Goal: Information Seeking & Learning: Learn about a topic

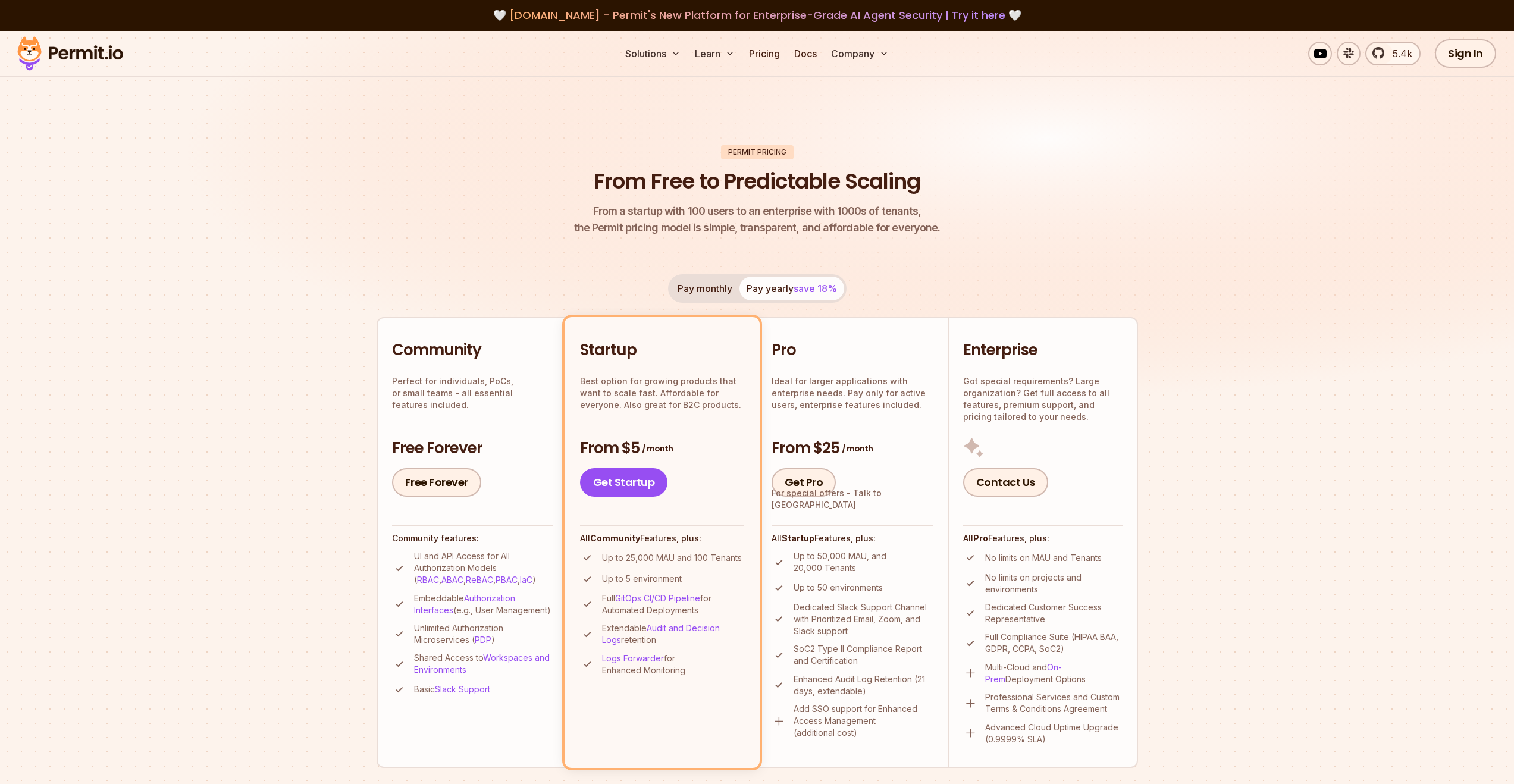
click at [96, 57] on img at bounding box center [70, 53] width 116 height 40
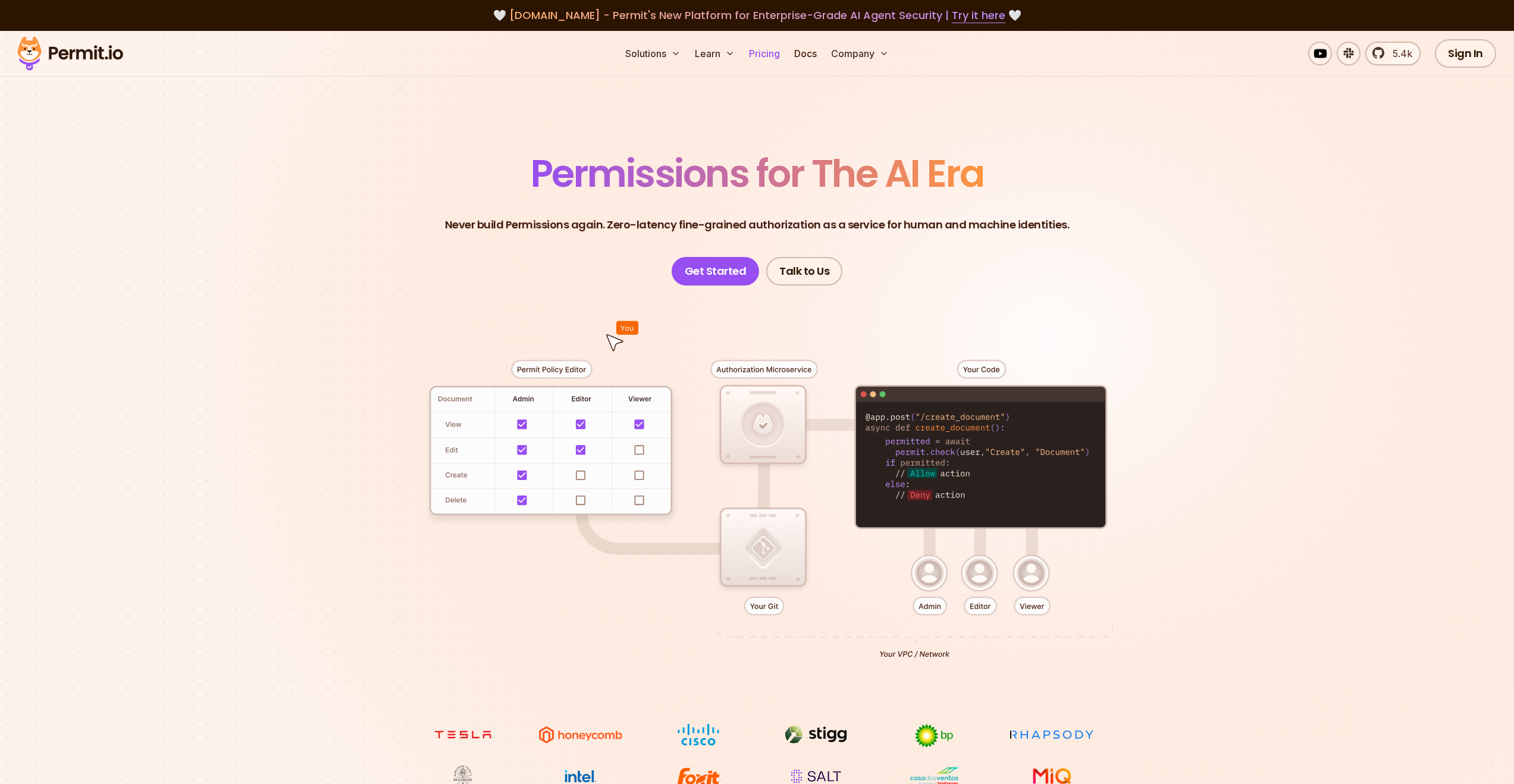
click at [772, 55] on link "Pricing" at bounding box center [764, 53] width 40 height 24
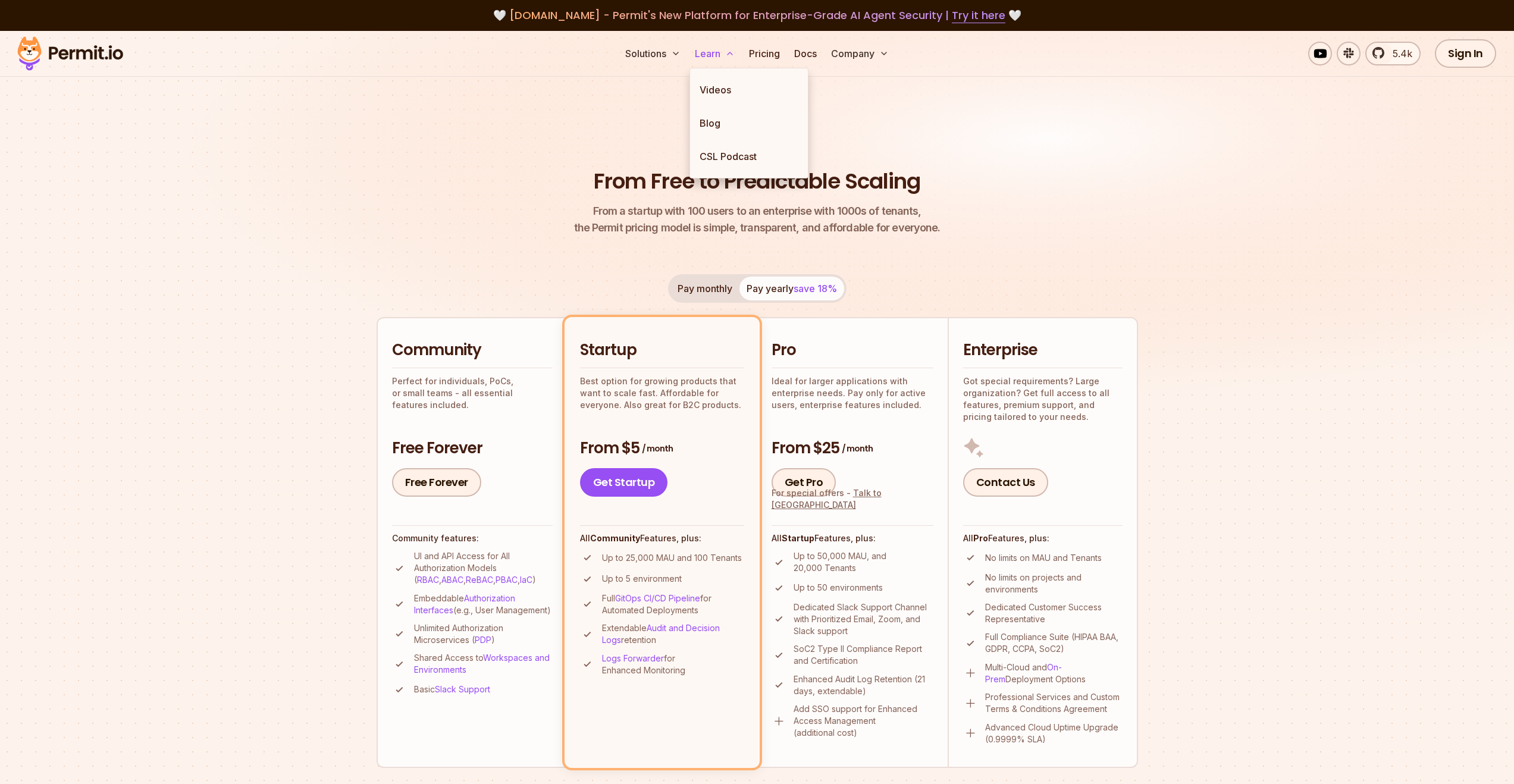
click at [718, 57] on button "Learn" at bounding box center [714, 53] width 50 height 24
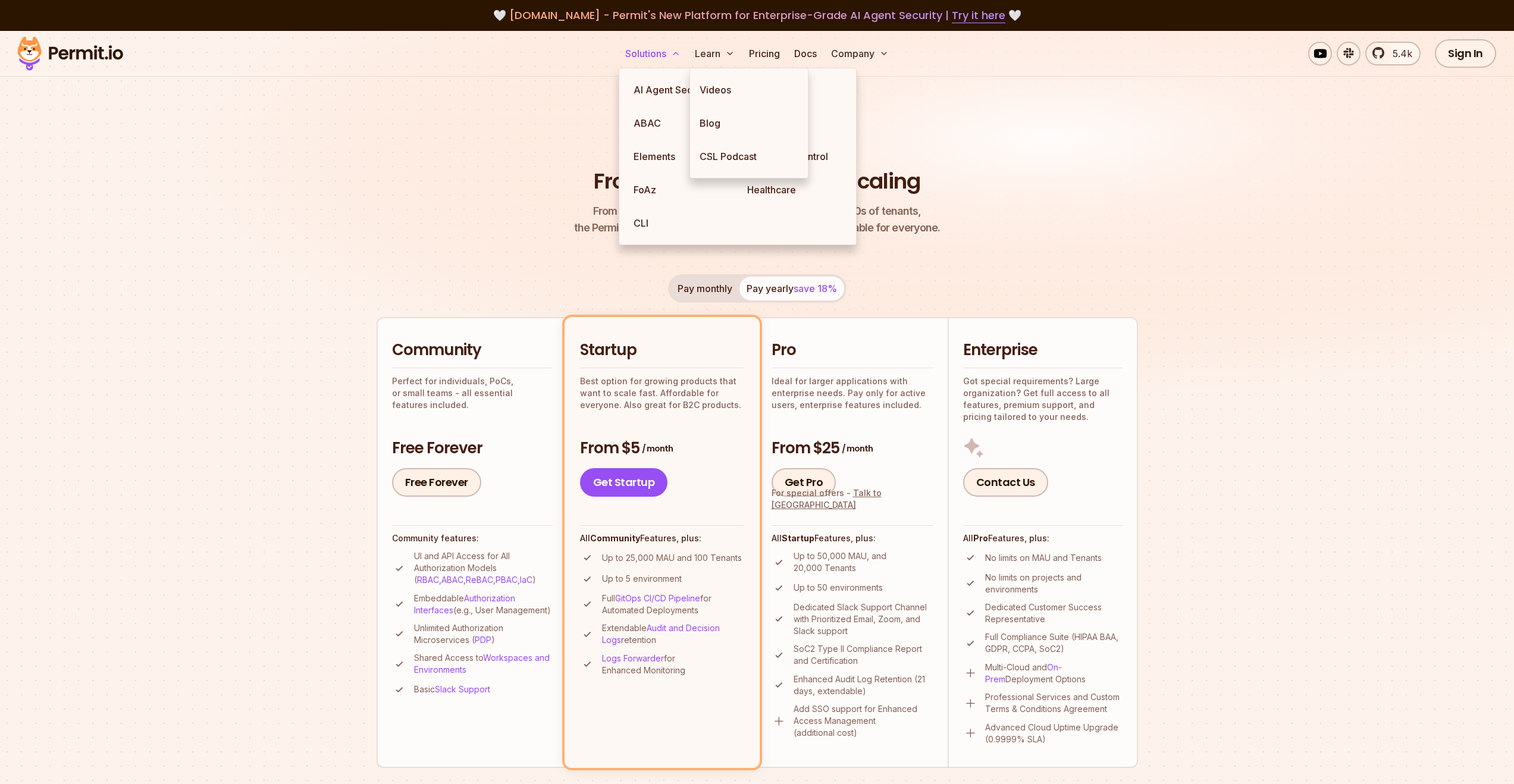
click at [657, 58] on button "Solutions" at bounding box center [653, 53] width 64 height 24
click at [651, 122] on link "ABAC" at bounding box center [681, 123] width 113 height 33
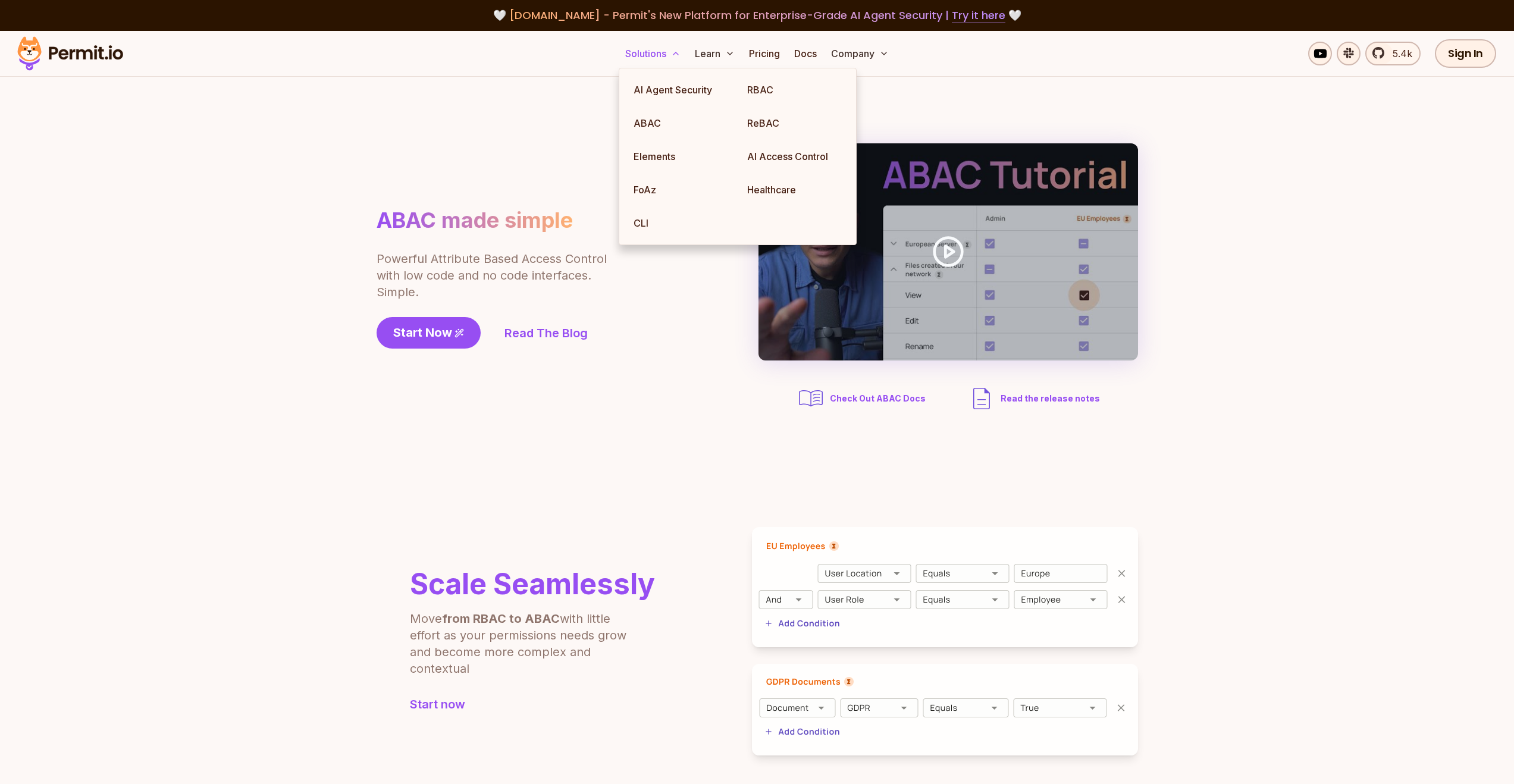
click at [663, 53] on button "Solutions" at bounding box center [653, 53] width 64 height 24
click at [750, 86] on link "RBAC" at bounding box center [794, 90] width 113 height 33
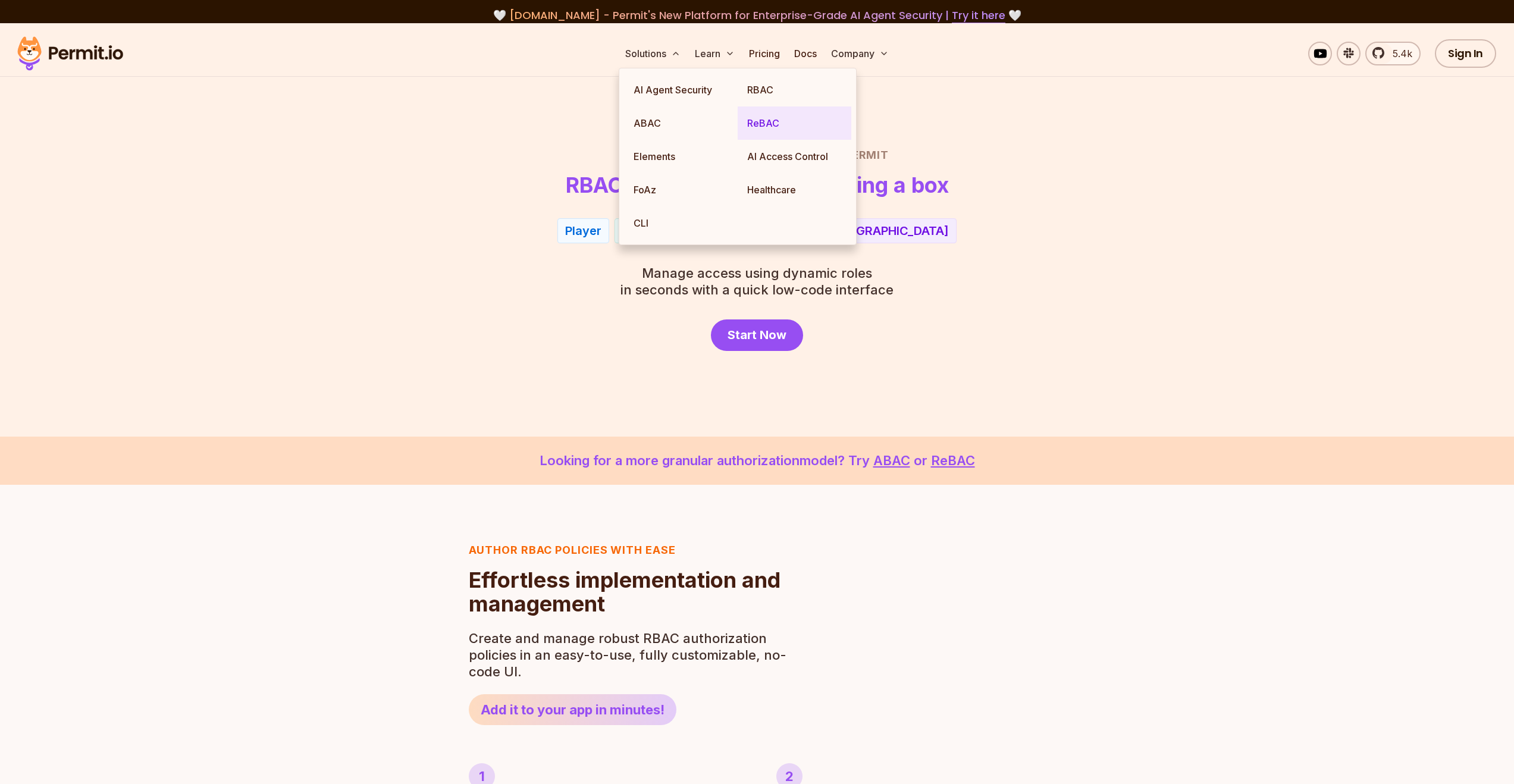
click at [783, 120] on link "ReBAC" at bounding box center [794, 123] width 113 height 33
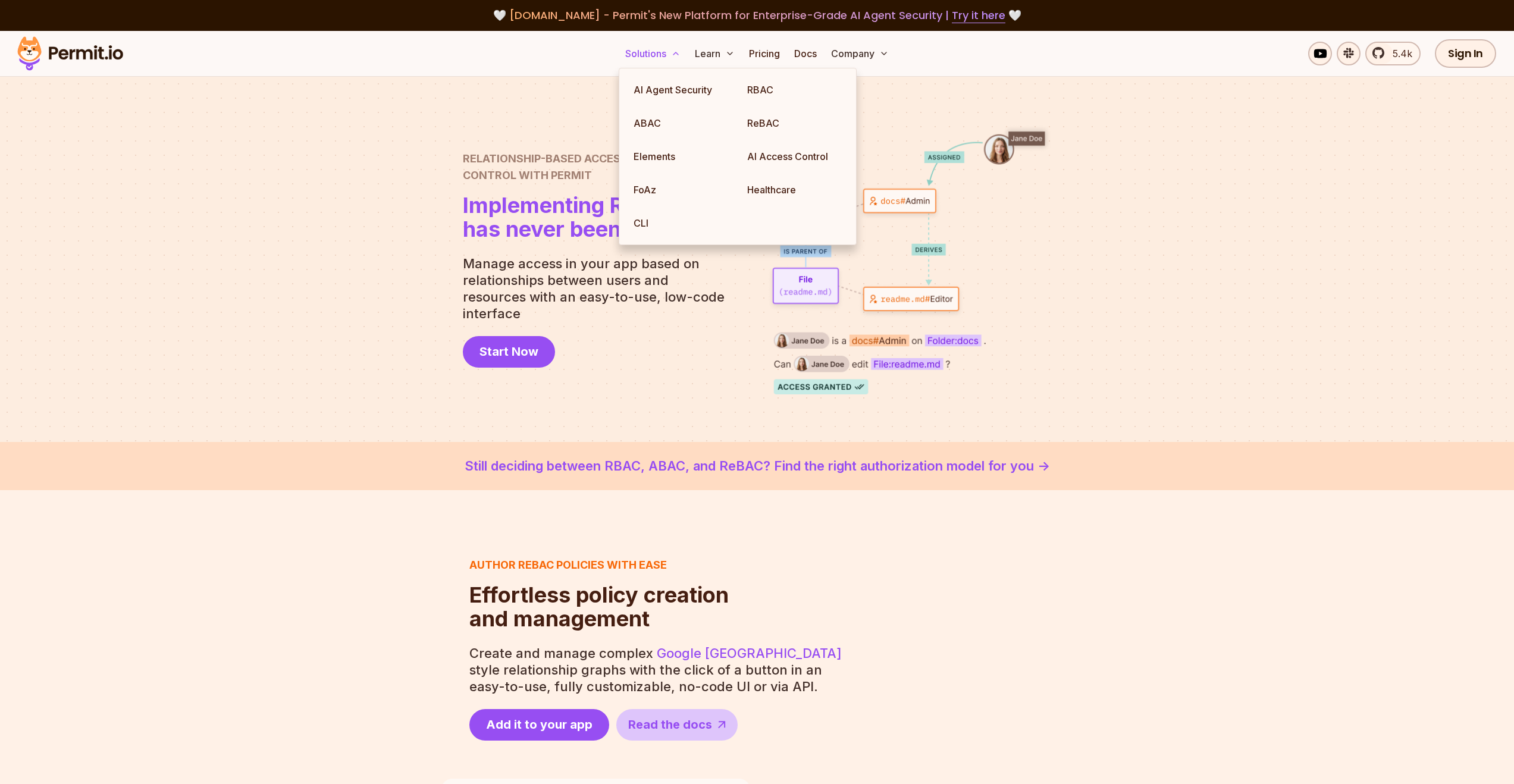
click at [670, 57] on button "Solutions" at bounding box center [653, 53] width 64 height 24
click at [769, 124] on link "ReBAC" at bounding box center [794, 123] width 113 height 33
